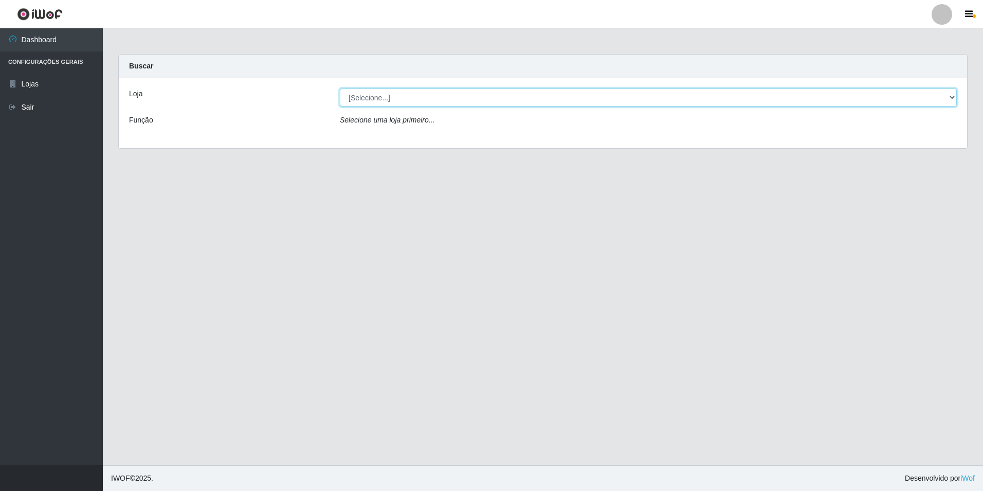
click at [471, 93] on select "[Selecione...] Extrabom - Loja 13 [GEOGRAPHIC_DATA]" at bounding box center [648, 97] width 617 height 18
select select "436"
click at [340, 88] on select "[Selecione...] Extrabom - Loja 13 [GEOGRAPHIC_DATA]" at bounding box center [648, 97] width 617 height 18
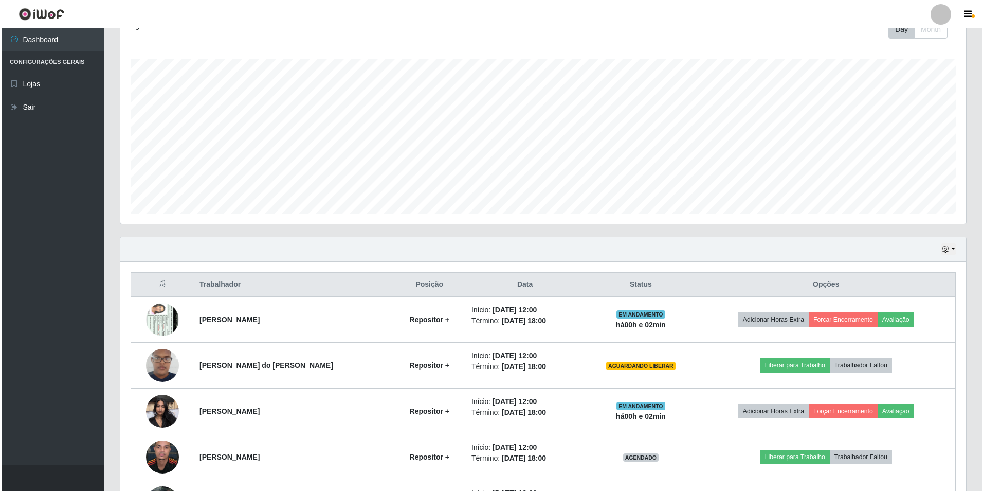
scroll to position [238, 0]
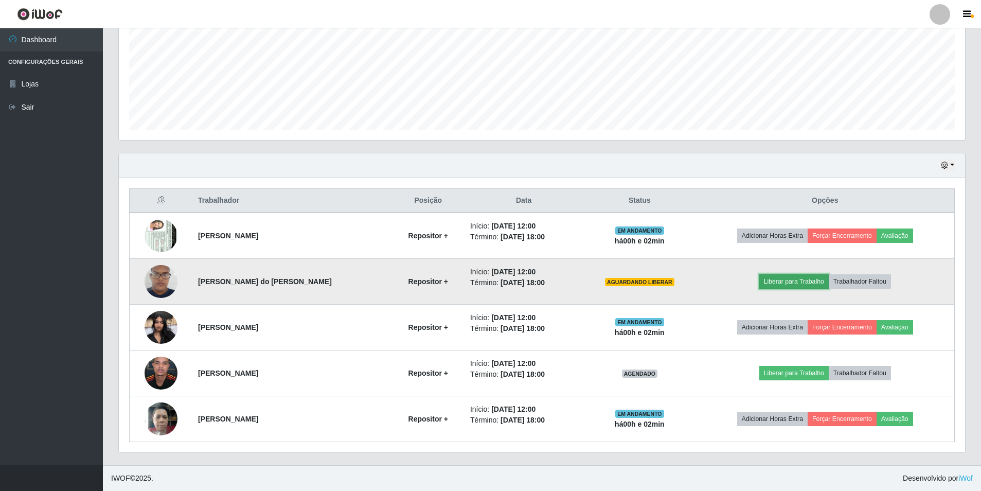
click at [785, 277] on button "Liberar para Trabalho" at bounding box center [793, 281] width 69 height 14
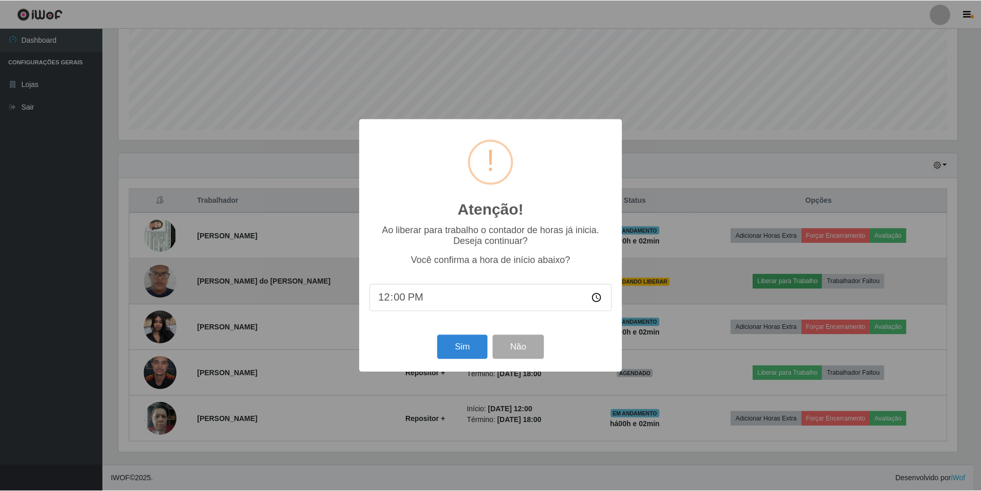
scroll to position [213, 841]
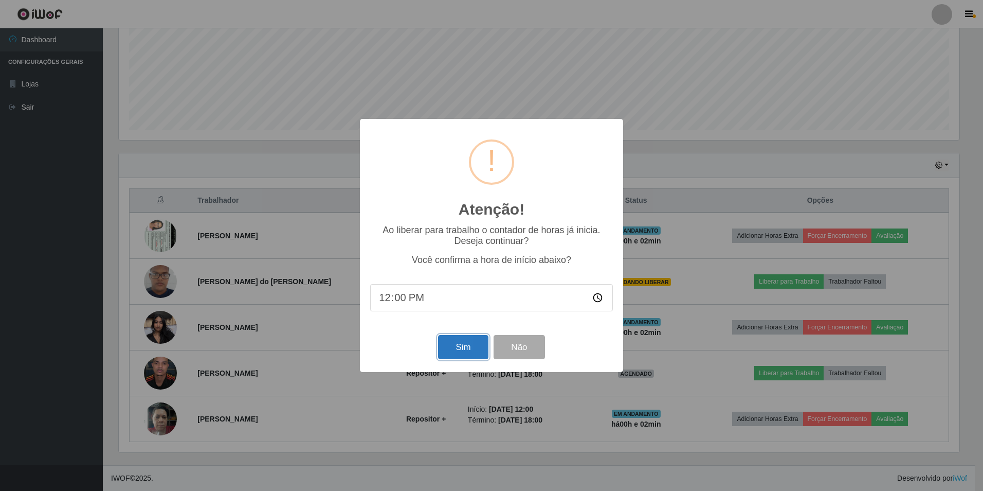
click at [466, 353] on button "Sim" at bounding box center [463, 347] width 50 height 24
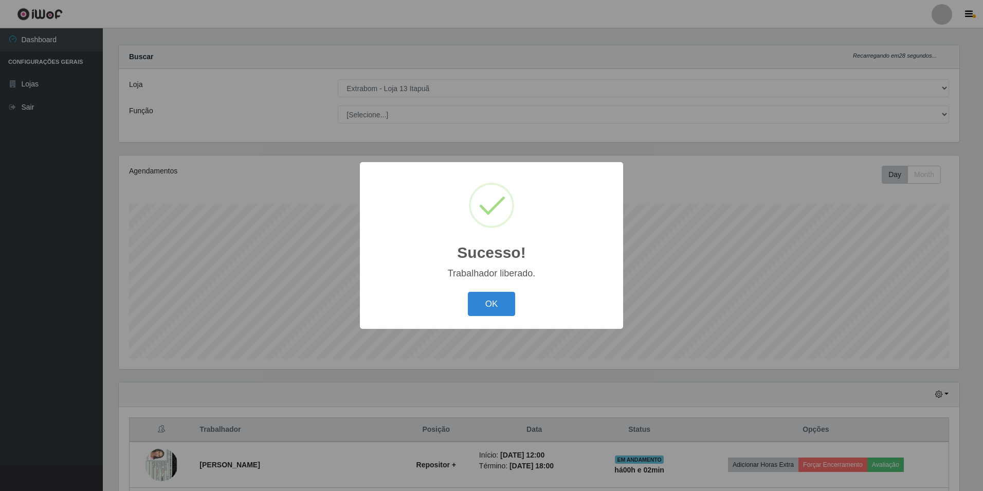
click at [515, 303] on div "OK Cancel" at bounding box center [491, 303] width 243 height 29
click at [496, 303] on button "OK" at bounding box center [492, 304] width 48 height 24
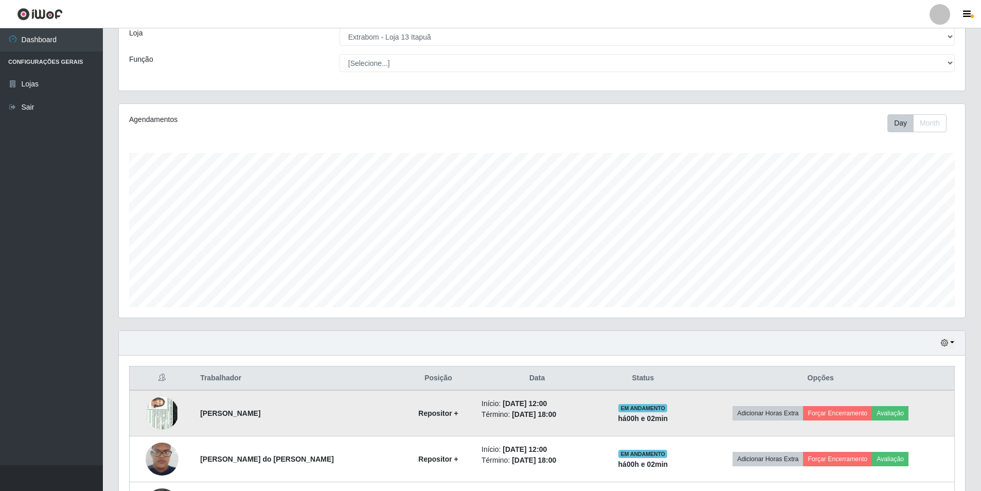
scroll to position [215, 0]
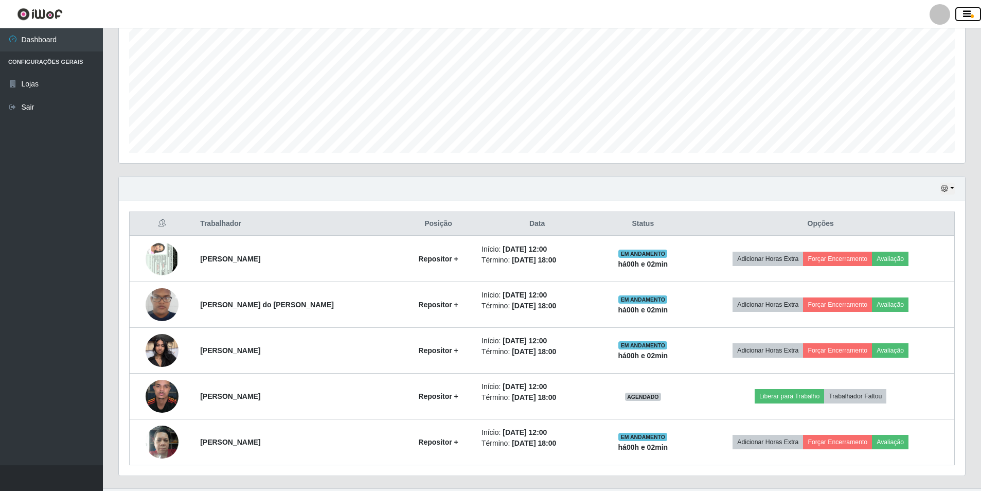
click at [969, 15] on icon "button" at bounding box center [967, 14] width 8 height 9
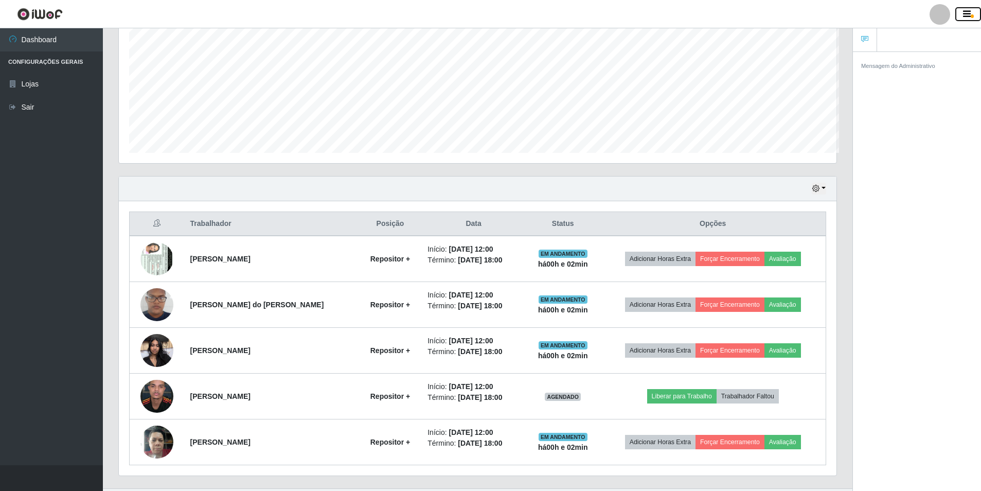
scroll to position [514119, 513614]
click at [865, 43] on icon at bounding box center [864, 38] width 7 height 7
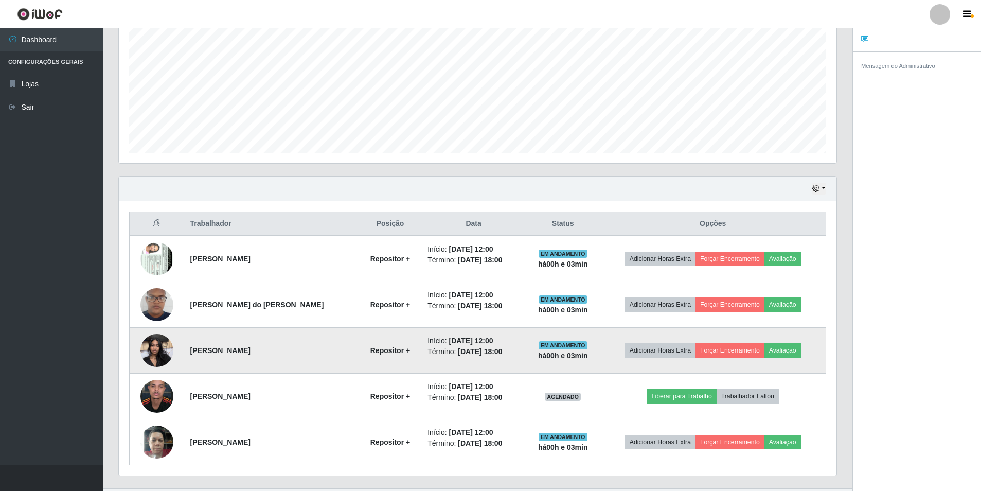
click at [153, 348] on img at bounding box center [156, 350] width 33 height 44
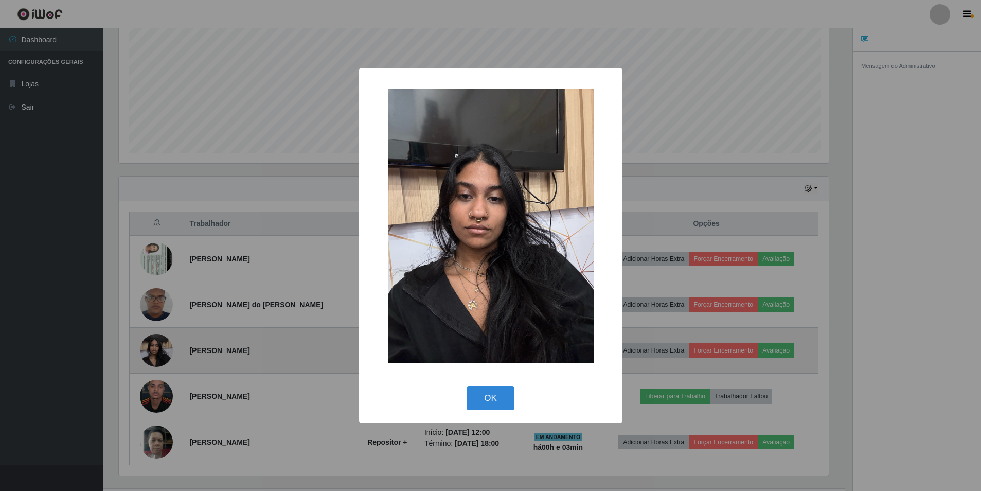
scroll to position [213, 712]
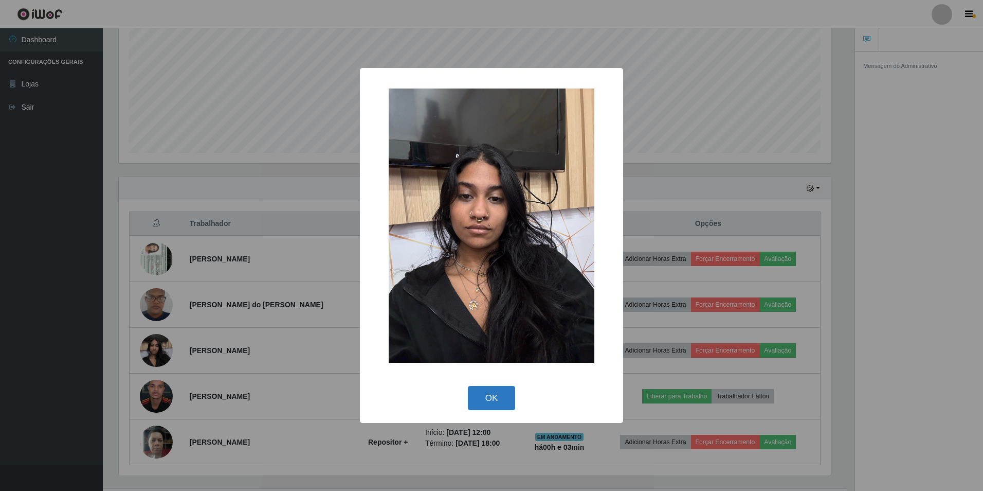
click at [488, 401] on button "OK" at bounding box center [492, 398] width 48 height 24
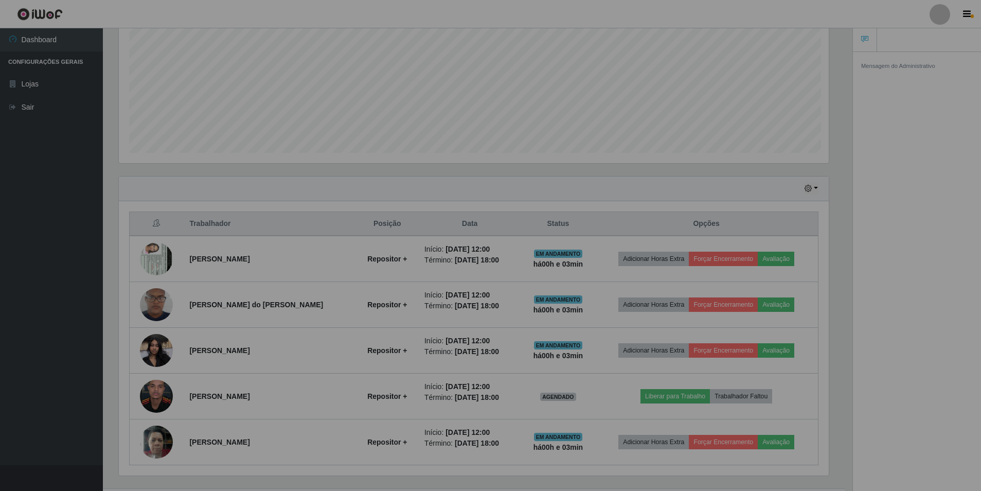
scroll to position [213, 717]
